Goal: Information Seeking & Learning: Learn about a topic

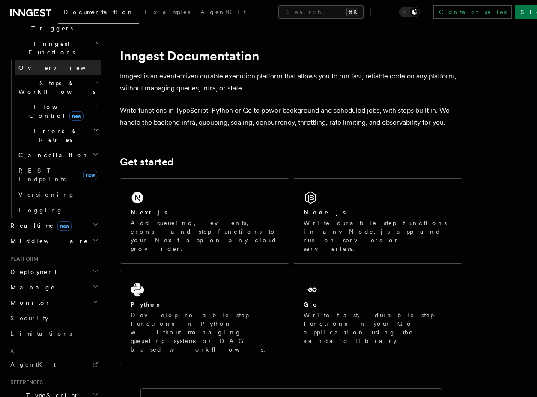
scroll to position [243, 0]
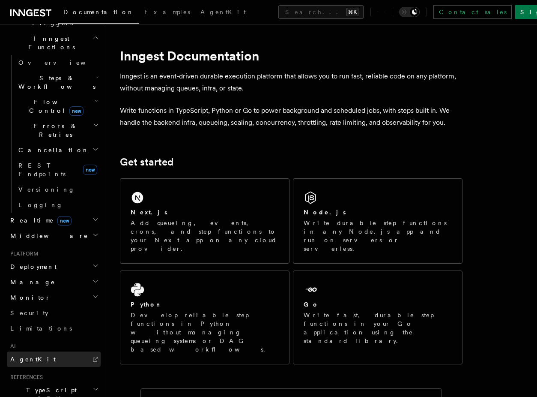
click at [31, 356] on span "AgentKit" at bounding box center [32, 359] width 45 height 7
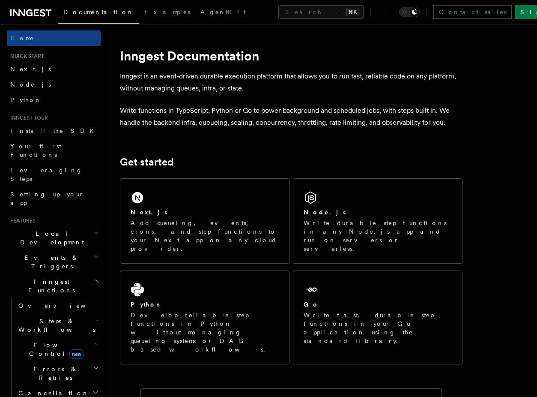
scroll to position [0, 0]
click at [28, 81] on span "Node.js" at bounding box center [30, 84] width 41 height 7
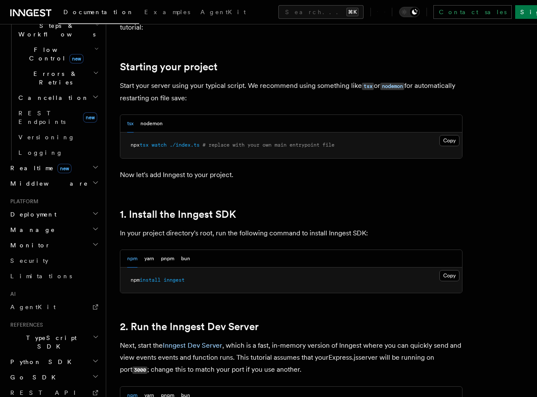
scroll to position [297, 0]
click at [49, 333] on span "TypeScript SDK" at bounding box center [50, 341] width 86 height 17
click at [39, 357] on span "Introduction" at bounding box center [49, 360] width 62 height 7
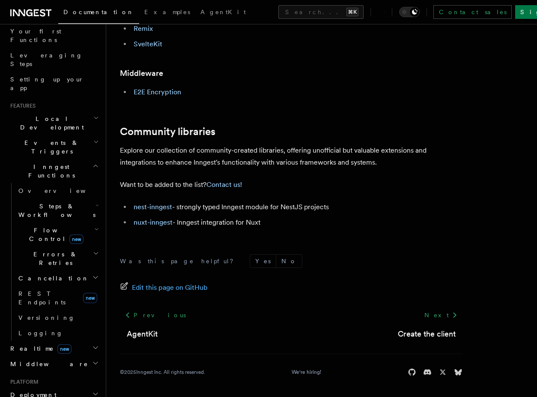
scroll to position [115, 0]
click at [45, 202] on span "Steps & Workflows" at bounding box center [55, 210] width 81 height 17
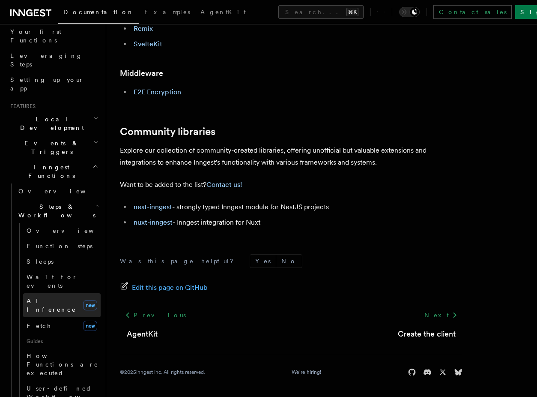
click at [48, 297] on span "AI Inference" at bounding box center [52, 304] width 50 height 15
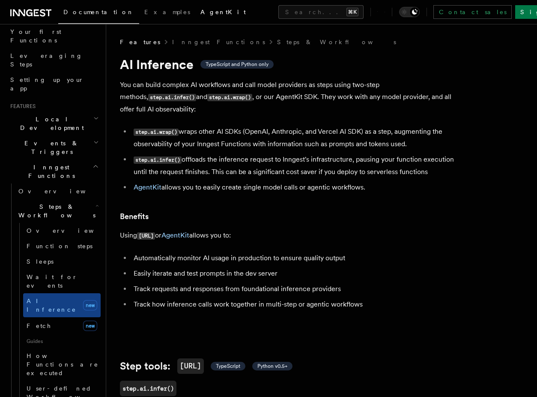
click at [201, 12] on span "AgentKit" at bounding box center [223, 12] width 45 height 7
